Goal: Task Accomplishment & Management: Complete application form

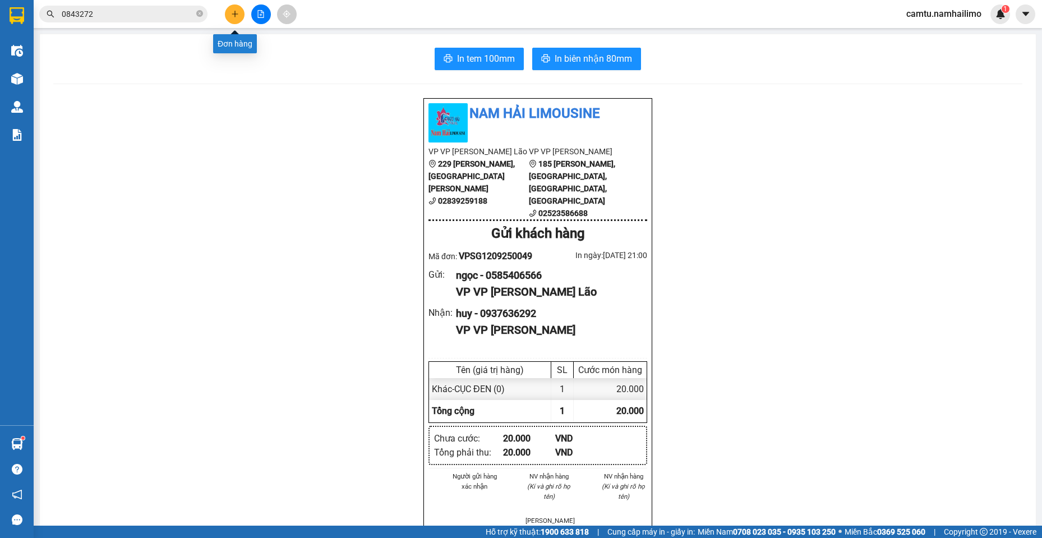
click at [234, 13] on icon "plus" at bounding box center [235, 14] width 8 height 8
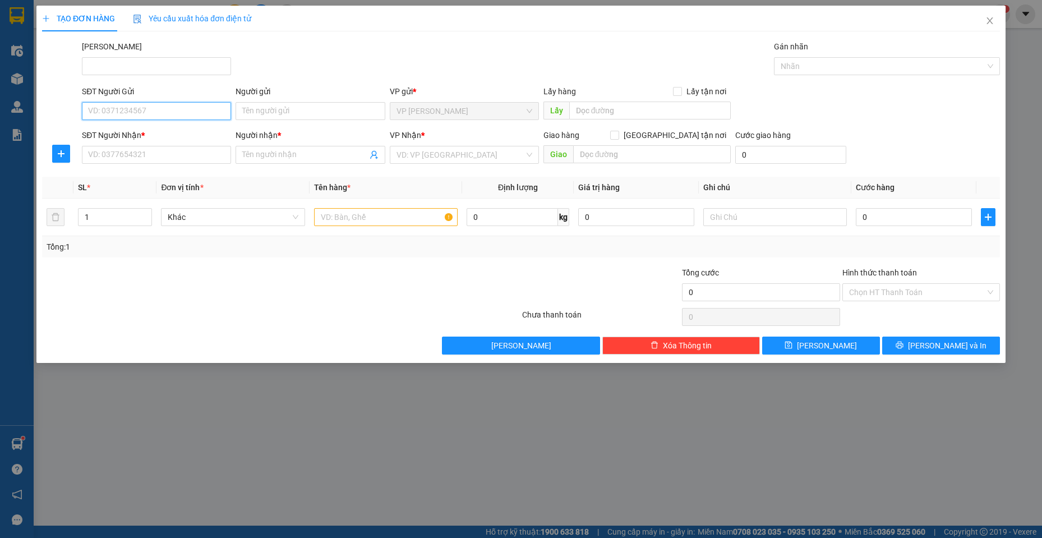
click at [126, 108] on input "SĐT Người Gửi" at bounding box center [156, 111] width 149 height 18
type input "0564550131"
click at [102, 128] on div "0564550131 - SANG" at bounding box center [157, 133] width 136 height 12
type input "SANG"
type input "0988340859"
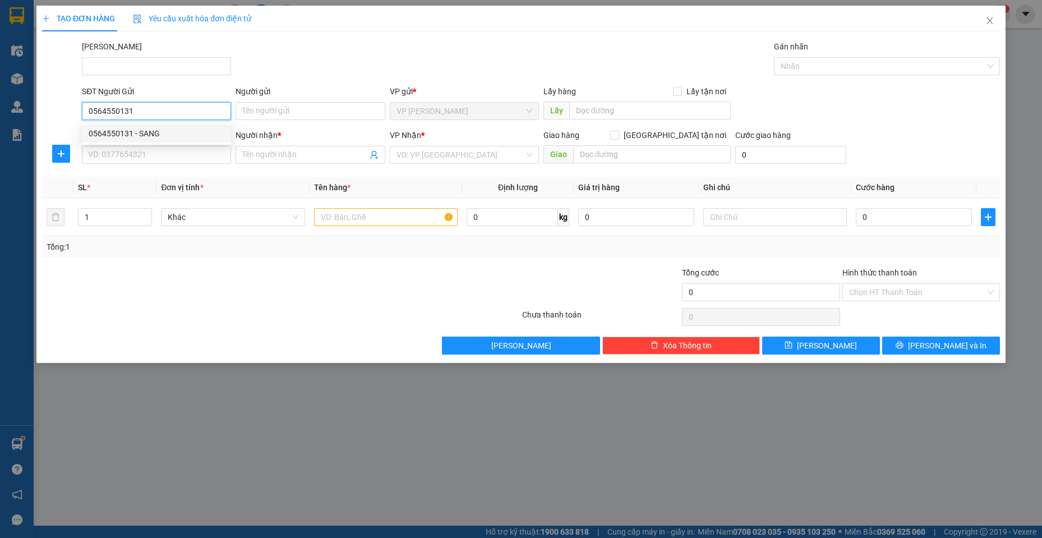
type input "CHÚ SỸ"
type input "60.000"
drag, startPoint x: 144, startPoint y: 111, endPoint x: 74, endPoint y: 109, distance: 69.6
click at [74, 109] on div "SĐT Người Gửi 0564550131 Người gửi SANG VP gửi * VP Phạm Ngũ Lão Lấy hàng Lấy t…" at bounding box center [521, 104] width 961 height 39
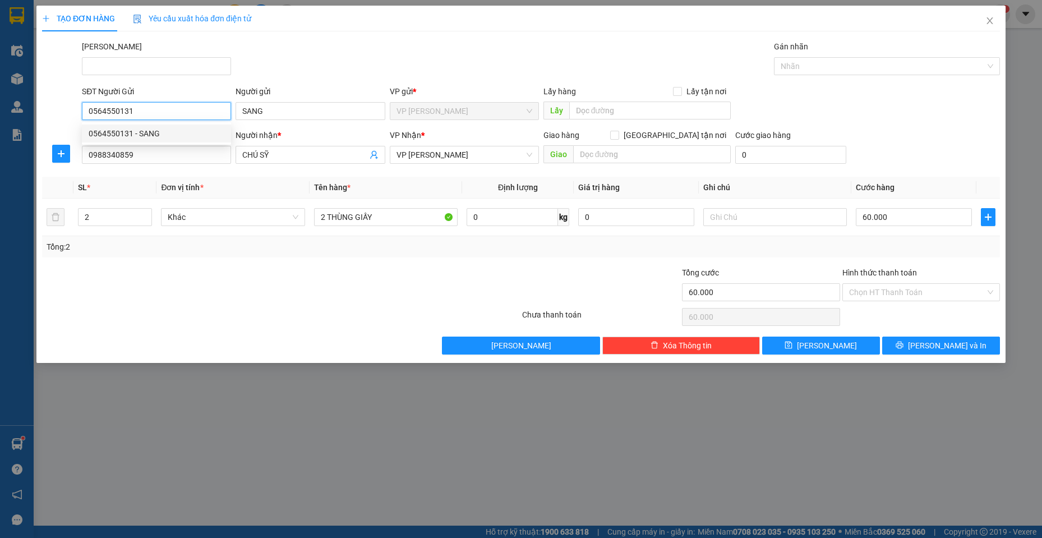
type input "0564550131"
drag, startPoint x: 93, startPoint y: 111, endPoint x: 63, endPoint y: 73, distance: 47.6
click at [63, 73] on div at bounding box center [61, 59] width 40 height 39
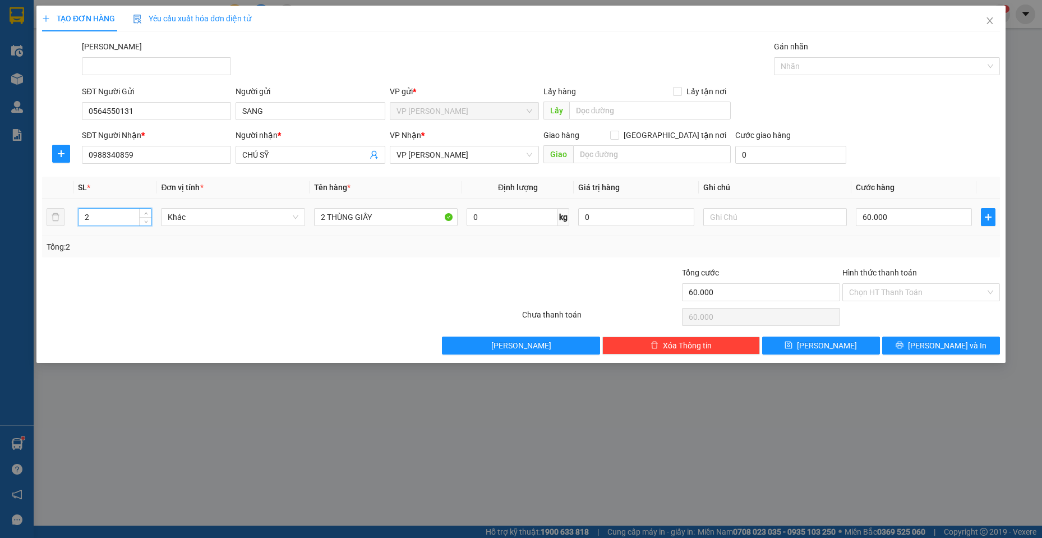
drag, startPoint x: 99, startPoint y: 220, endPoint x: 70, endPoint y: 212, distance: 30.2
click at [70, 212] on tr "2 Khác 2 THÙNG GIẤY 0 kg 0 60.000" at bounding box center [521, 218] width 958 height 38
type input "1"
drag, startPoint x: 379, startPoint y: 218, endPoint x: 245, endPoint y: 212, distance: 134.8
click at [245, 212] on tr "1 Khác 2 THÙNG GIẤY 0 kg 0 60.000" at bounding box center [521, 218] width 958 height 38
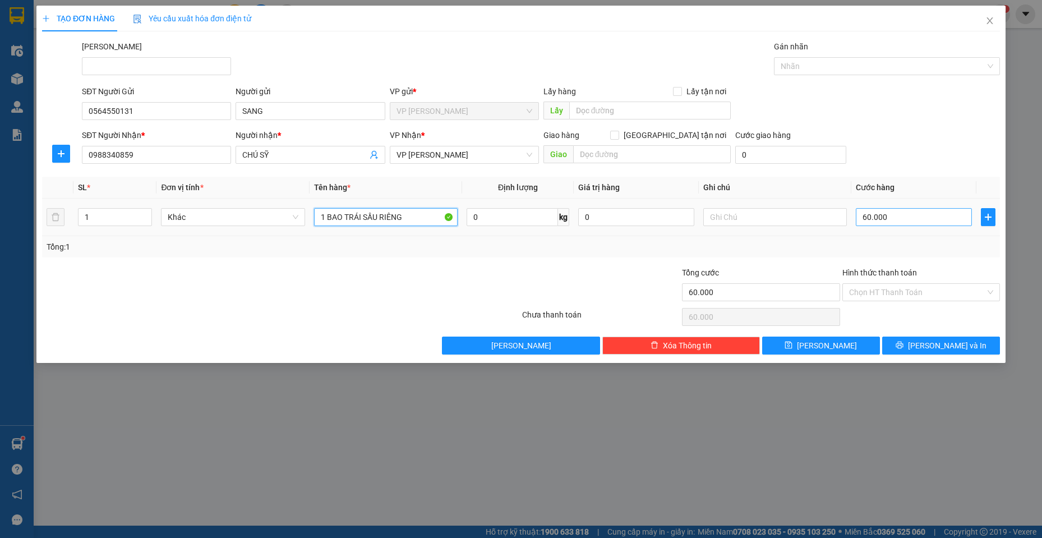
type input "1 BAO TRÁI SẦU RIÊNG"
click at [914, 222] on input "60.000" at bounding box center [914, 217] width 116 height 18
type input "3"
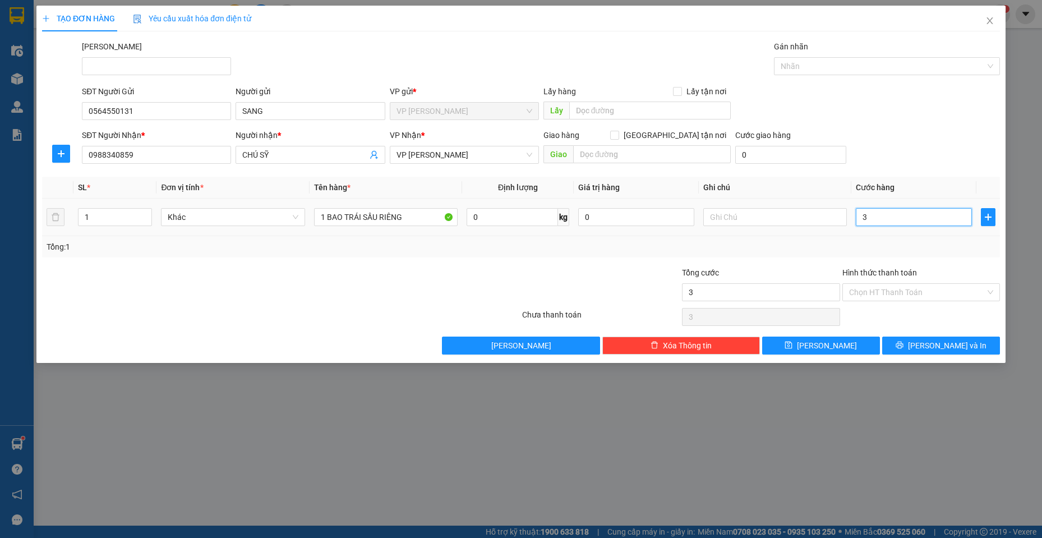
type input "30"
type input "30.000"
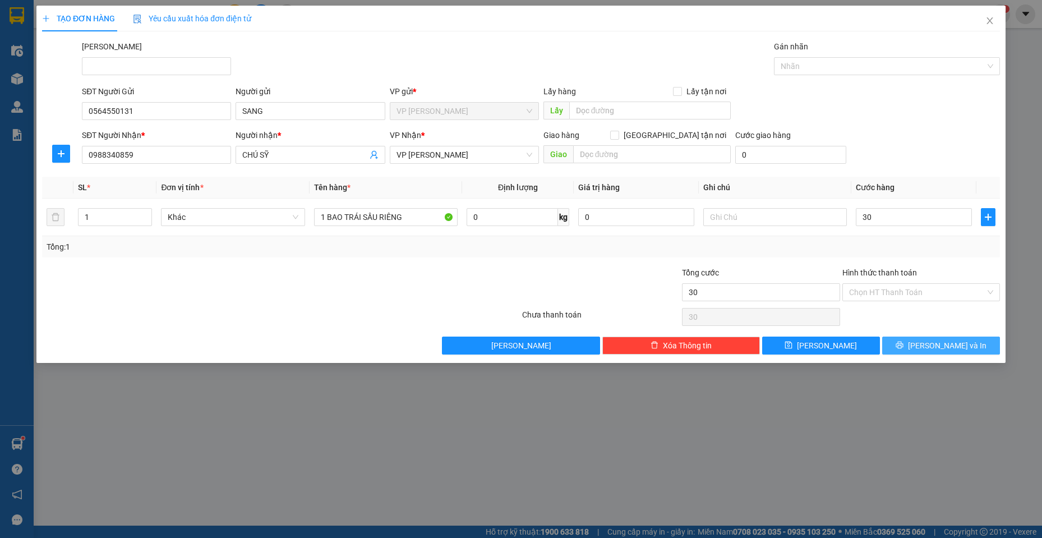
type input "30.000"
click at [932, 341] on span "Lưu và In" at bounding box center [947, 345] width 79 height 12
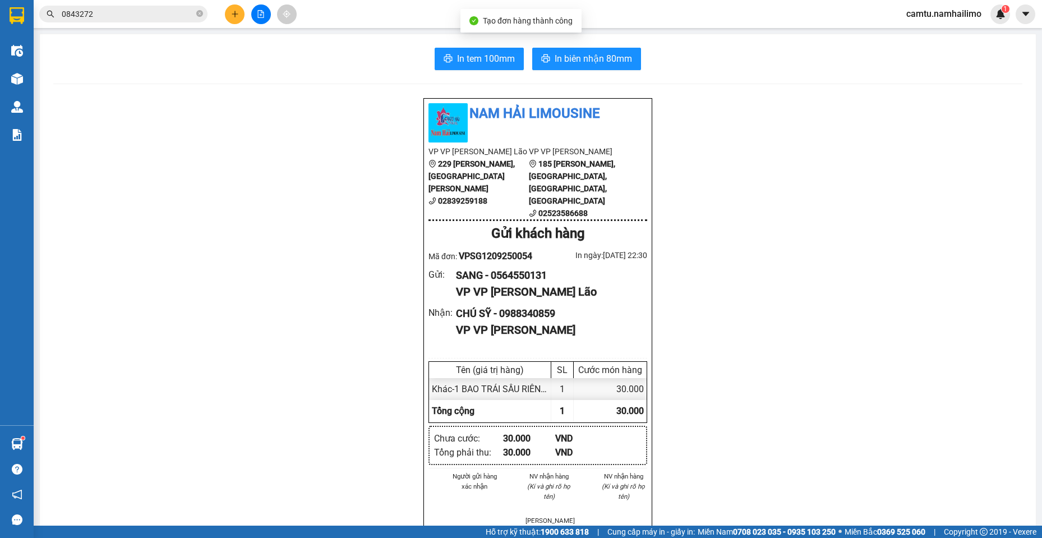
click at [39, 75] on div "In tem 100mm In biên nhận 80mm Nam Hải Limousine VP VP Phạm Ngũ Lão 229 Phạm Ng…" at bounding box center [538, 522] width 998 height 977
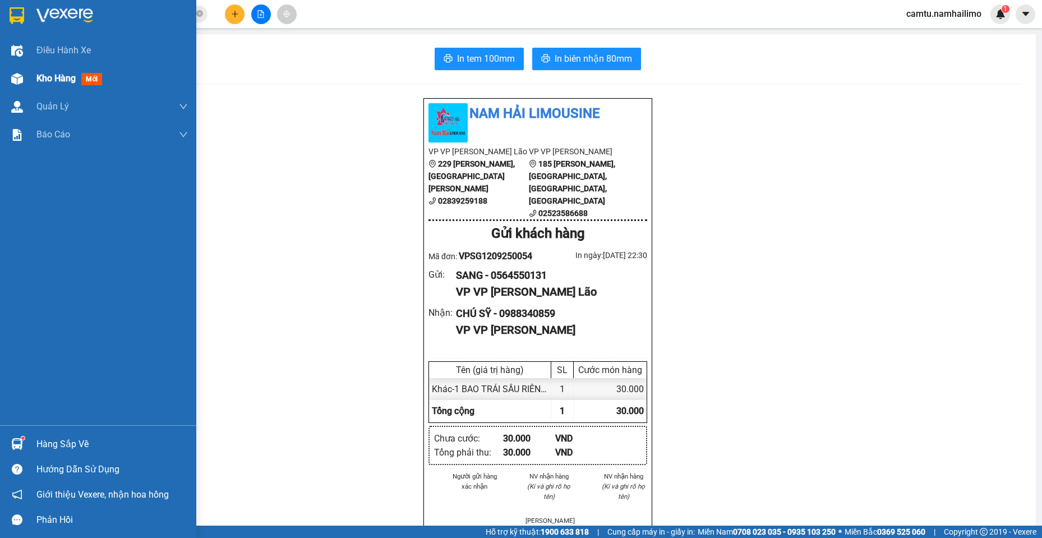
click at [19, 81] on img at bounding box center [17, 79] width 12 height 12
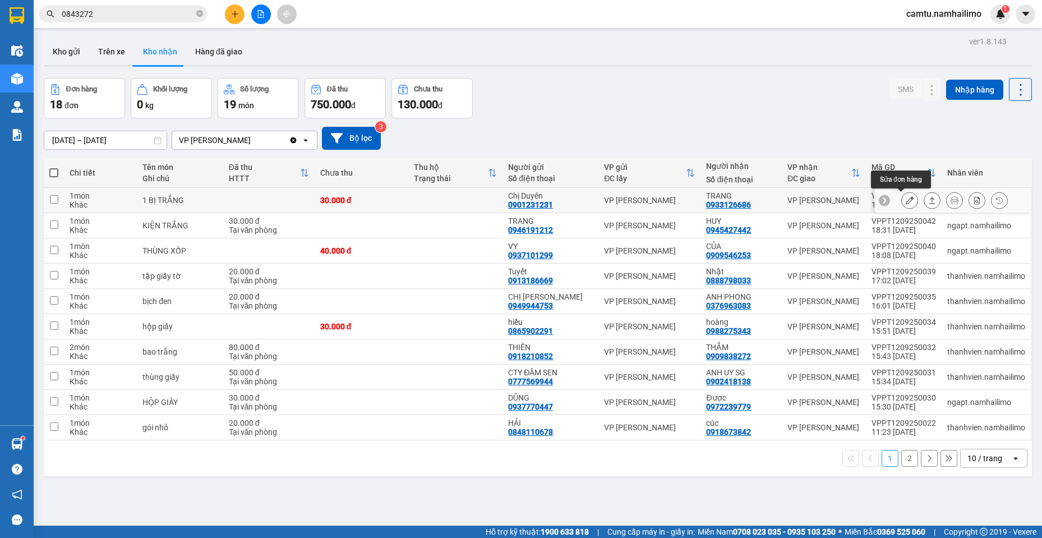
click at [906, 200] on icon at bounding box center [910, 200] width 8 height 8
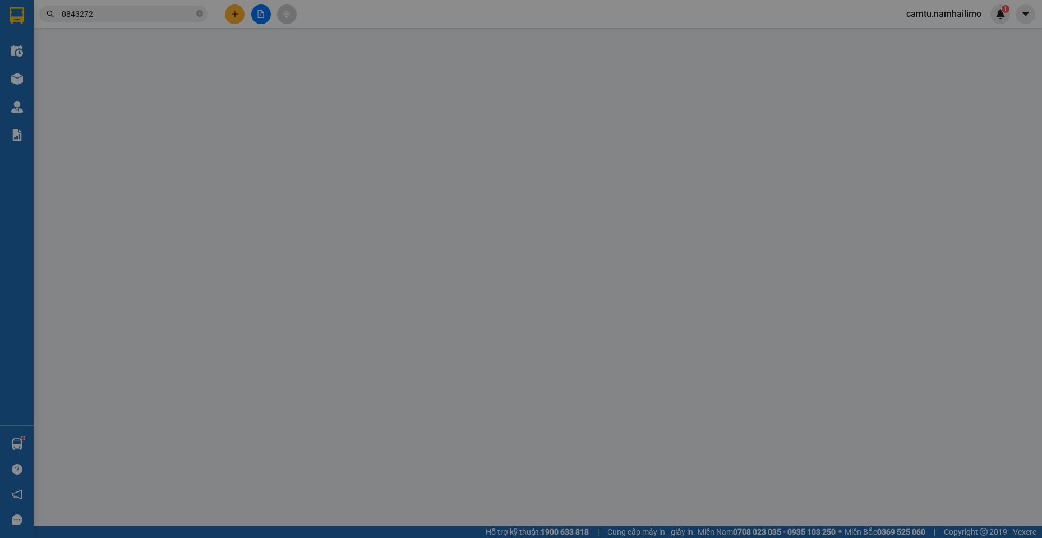
type input "0901231231"
type input "Chị Duyên"
type input "0933126686"
type input "TRANG"
type input "30.000"
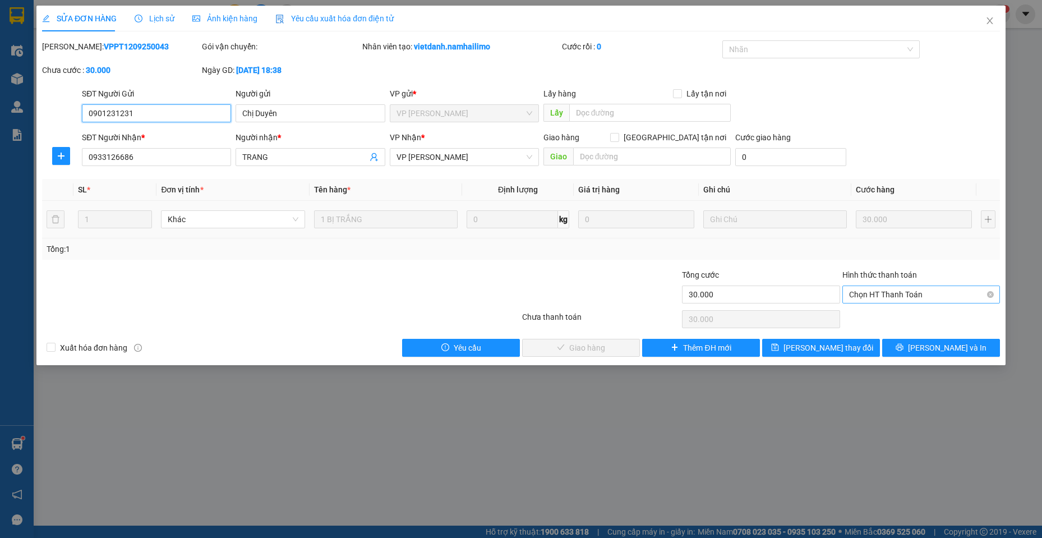
click at [885, 295] on span "Chọn HT Thanh Toán" at bounding box center [921, 294] width 144 height 17
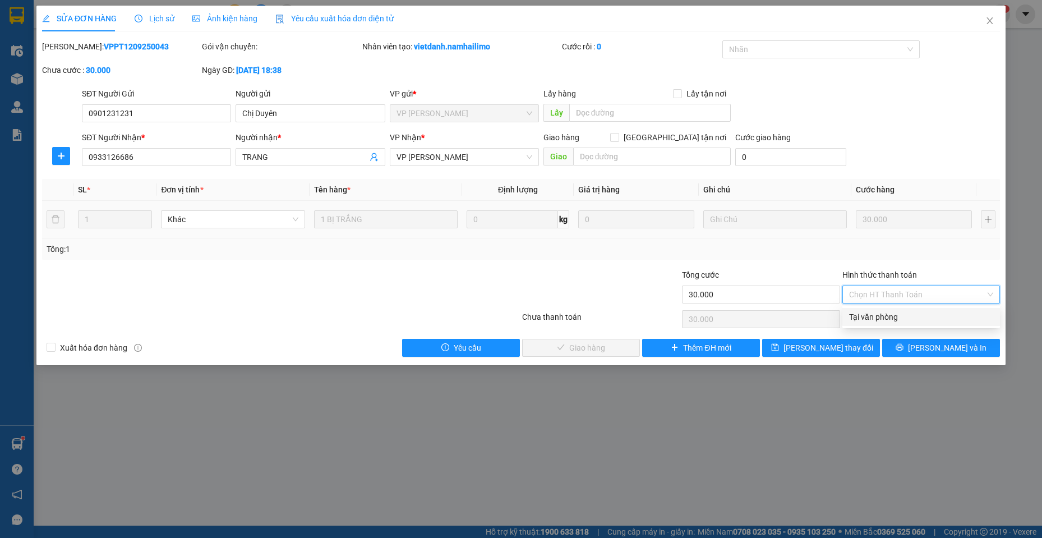
click at [892, 322] on div "Tại văn phòng" at bounding box center [921, 317] width 144 height 12
type input "0"
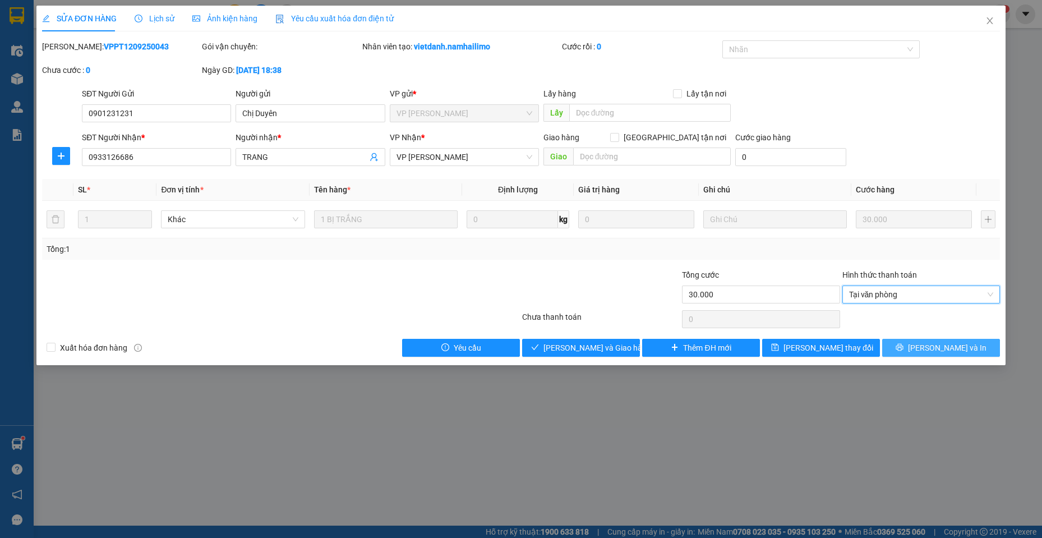
click at [929, 353] on button "Lưu và In" at bounding box center [942, 348] width 118 height 18
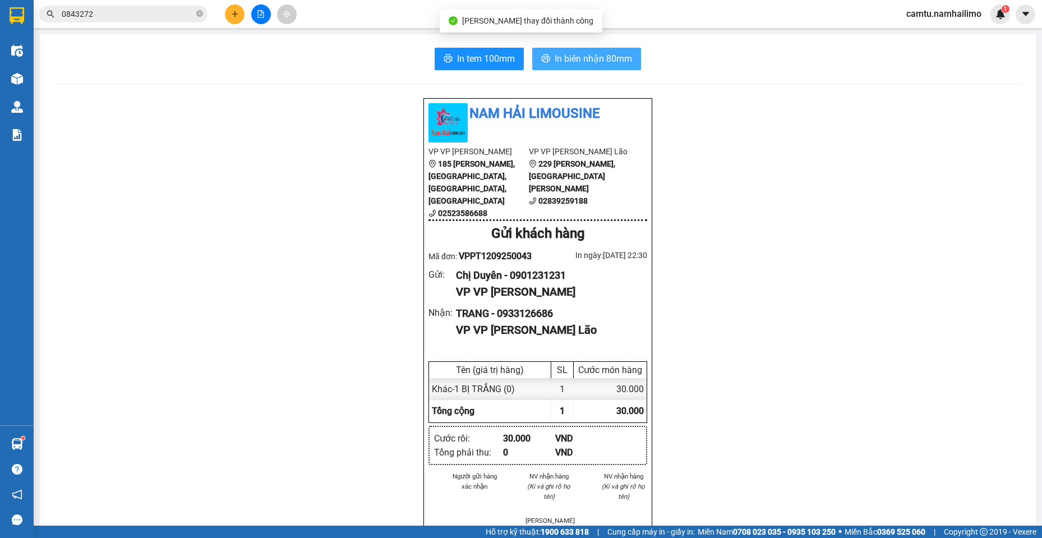
click at [574, 63] on span "In biên nhận 80mm" at bounding box center [593, 59] width 77 height 14
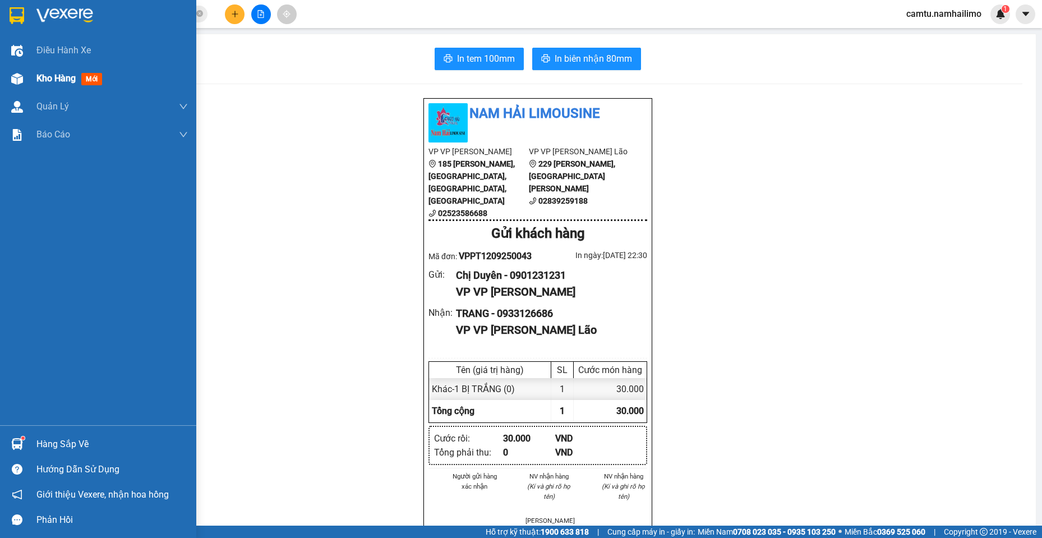
click at [31, 76] on div "Kho hàng mới" at bounding box center [98, 79] width 196 height 28
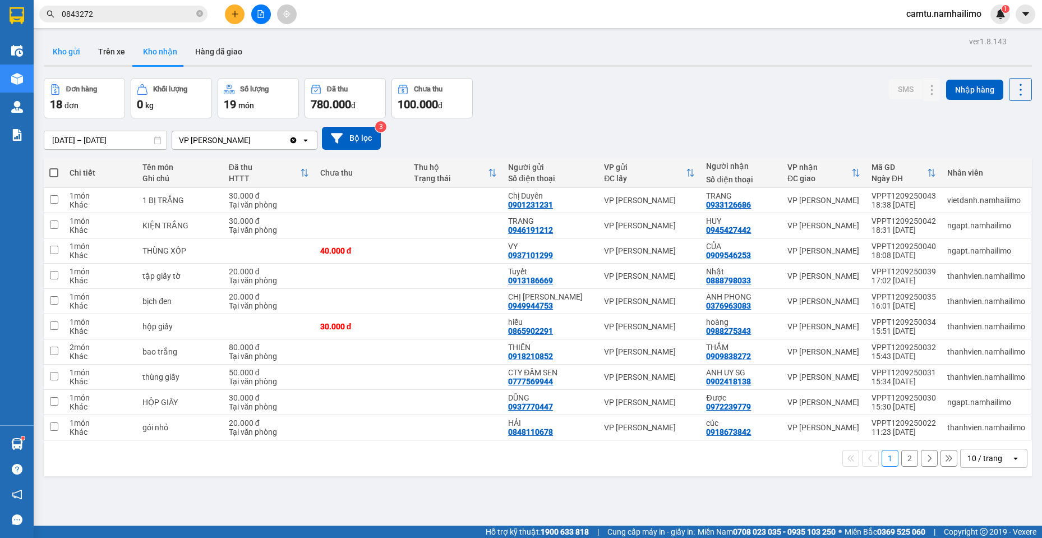
click at [71, 46] on button "Kho gửi" at bounding box center [66, 51] width 45 height 27
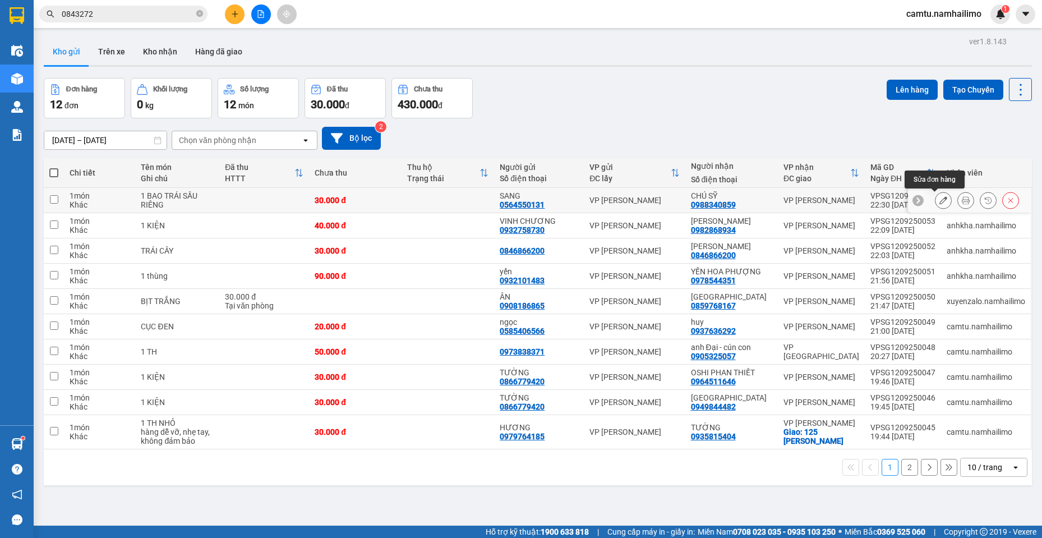
click at [940, 204] on icon at bounding box center [944, 200] width 8 height 8
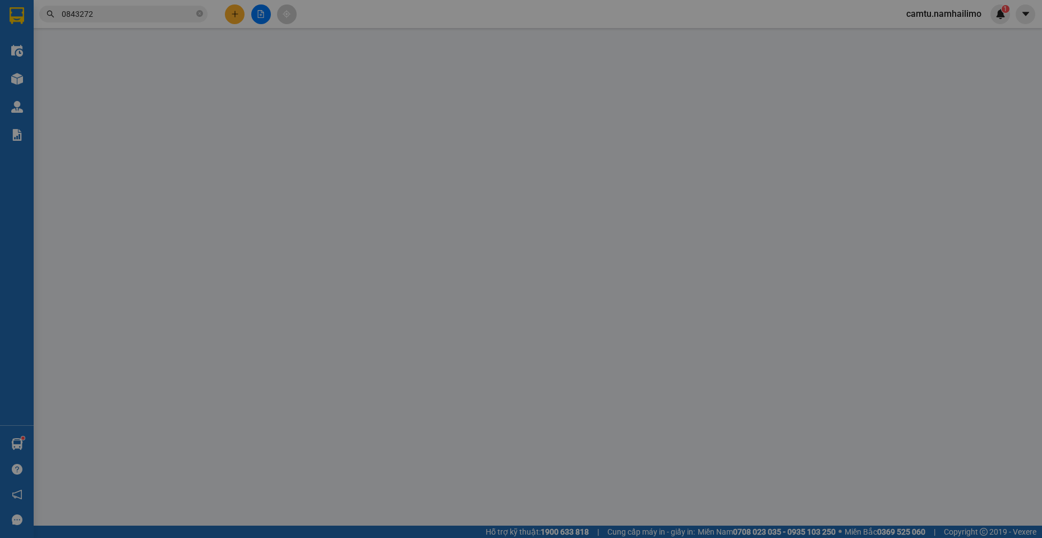
type input "0564550131"
type input "SANG"
type input "0988340859"
type input "CHÚ SỸ"
type input "30.000"
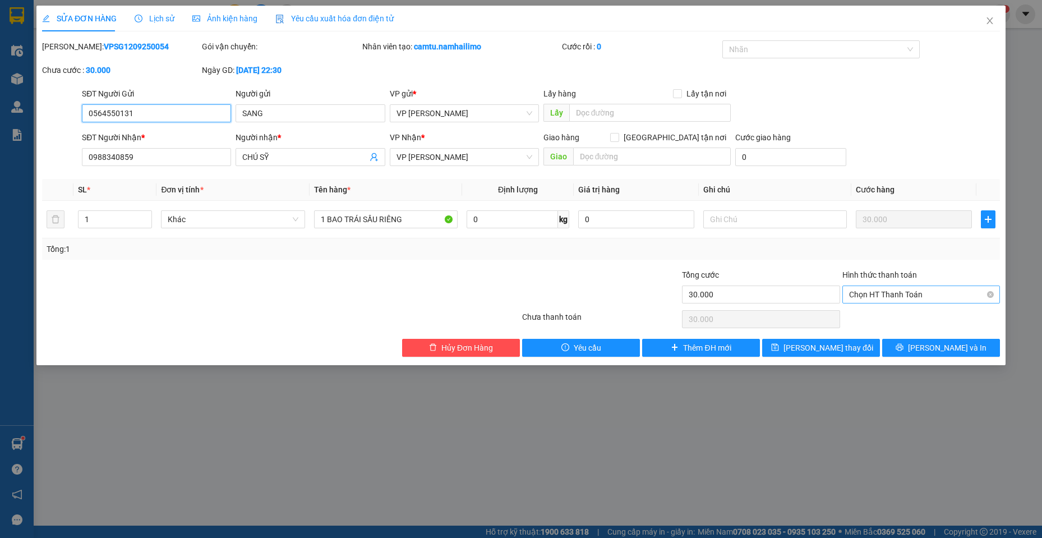
click at [905, 291] on span "Chọn HT Thanh Toán" at bounding box center [921, 294] width 144 height 17
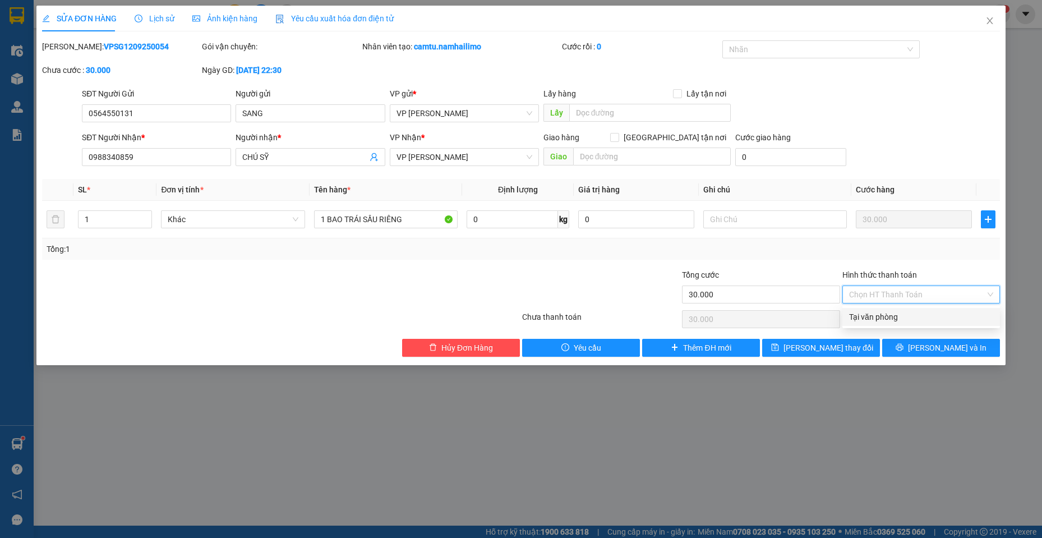
click at [902, 312] on div "Tại văn phòng" at bounding box center [921, 317] width 144 height 12
type input "0"
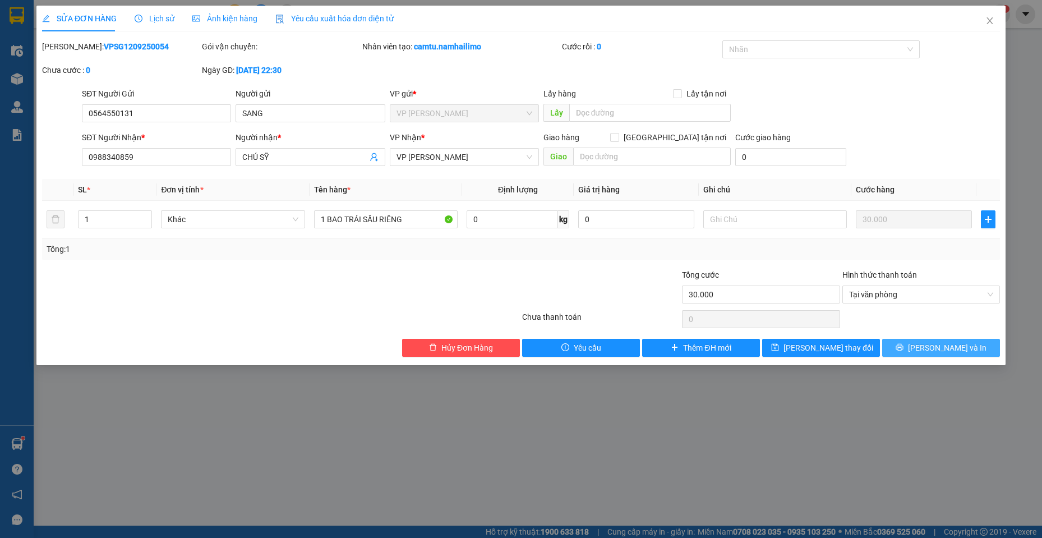
click at [909, 348] on button "Lưu và In" at bounding box center [942, 348] width 118 height 18
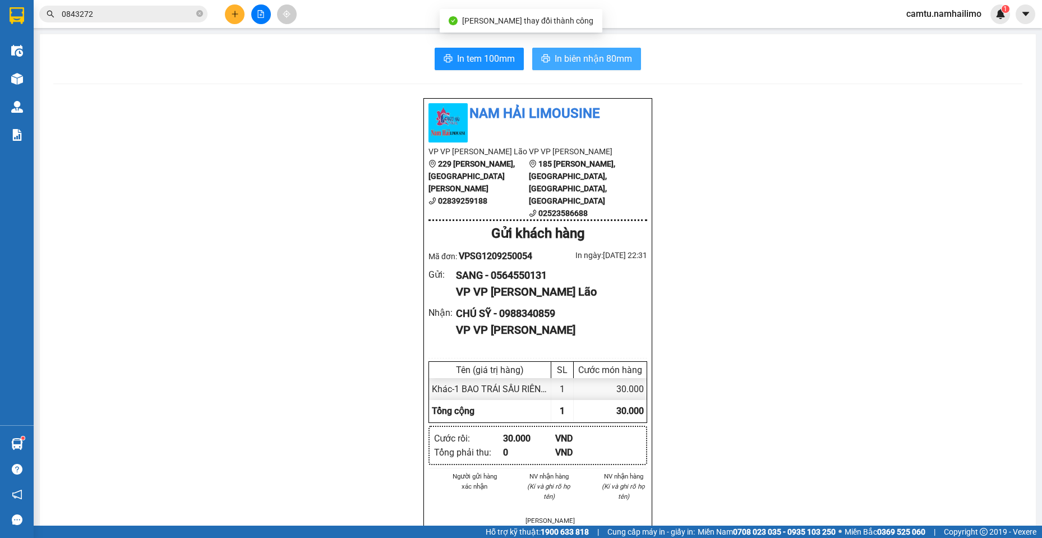
click at [605, 54] on span "In biên nhận 80mm" at bounding box center [593, 59] width 77 height 14
click at [558, 52] on span "In biên nhận 80mm" at bounding box center [593, 59] width 77 height 14
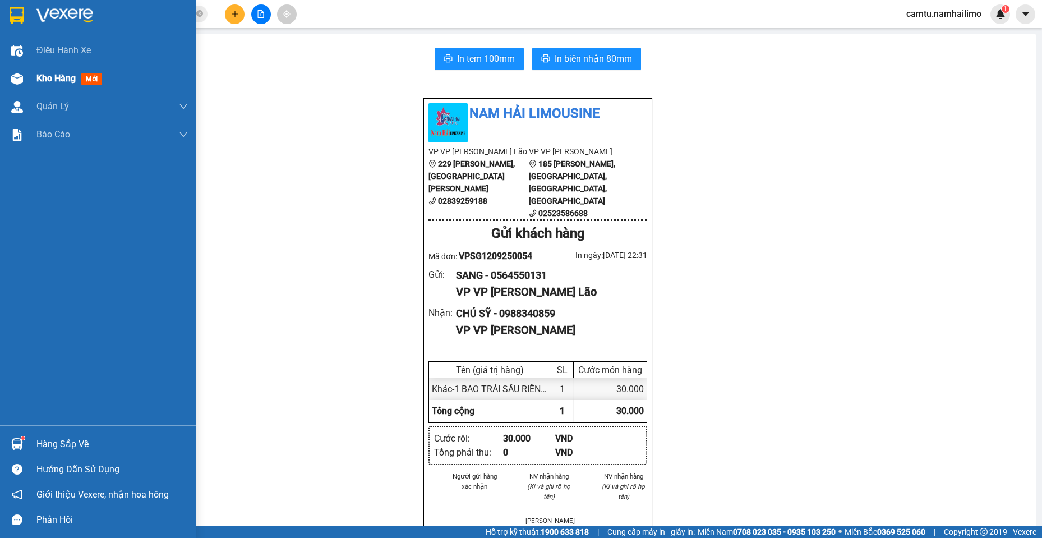
click at [29, 80] on div "Kho hàng mới" at bounding box center [98, 79] width 196 height 28
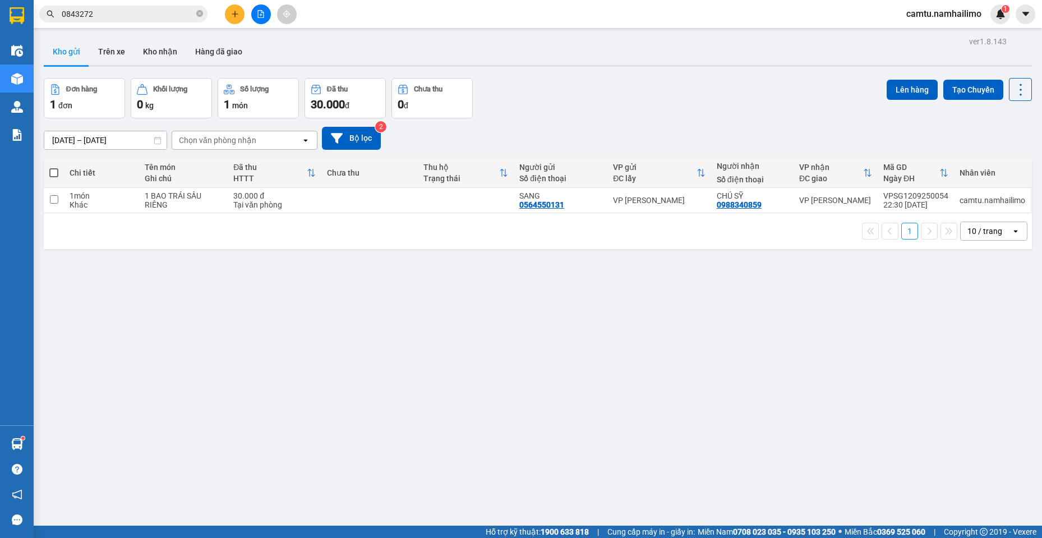
click at [260, 218] on div "1 10 / trang open" at bounding box center [538, 231] width 989 height 36
click at [251, 200] on div "Tại văn phòng" at bounding box center [274, 204] width 82 height 9
checkbox input "true"
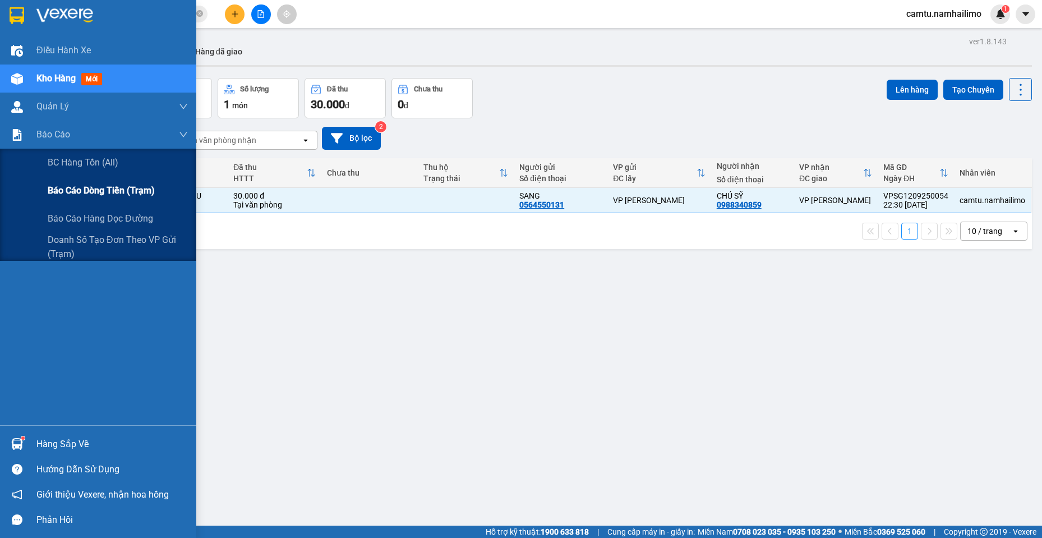
click at [75, 189] on span "Báo cáo dòng tiền (trạm)" at bounding box center [101, 190] width 107 height 14
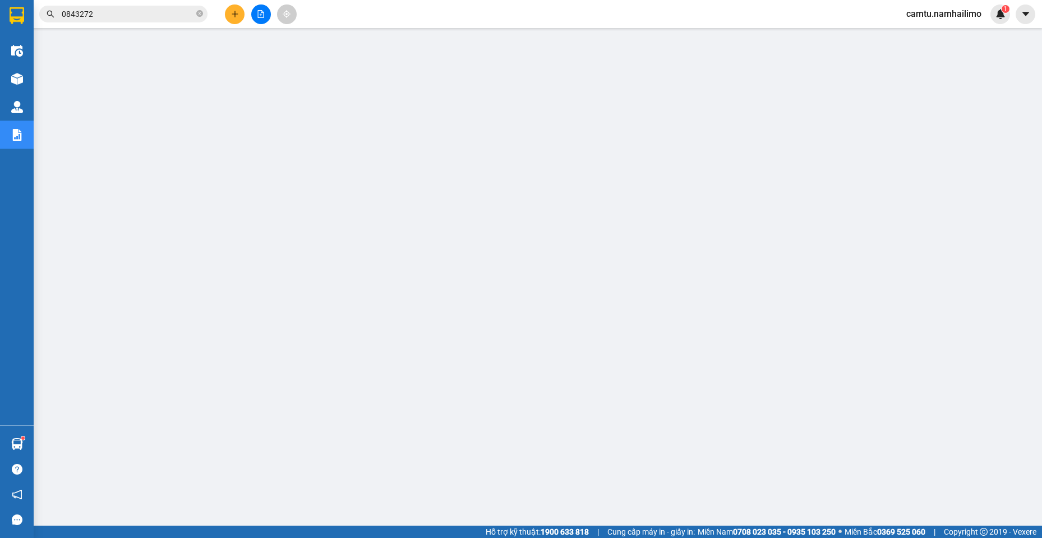
click at [1036, 16] on div "camtu.namhailimo 1" at bounding box center [970, 14] width 145 height 20
click at [1027, 20] on button at bounding box center [1026, 14] width 20 height 20
click at [920, 16] on span "camtu.namhailimo" at bounding box center [944, 14] width 93 height 14
click at [917, 37] on span "Đăng xuất" at bounding box center [949, 35] width 69 height 12
